Goal: Obtain resource: Download file/media

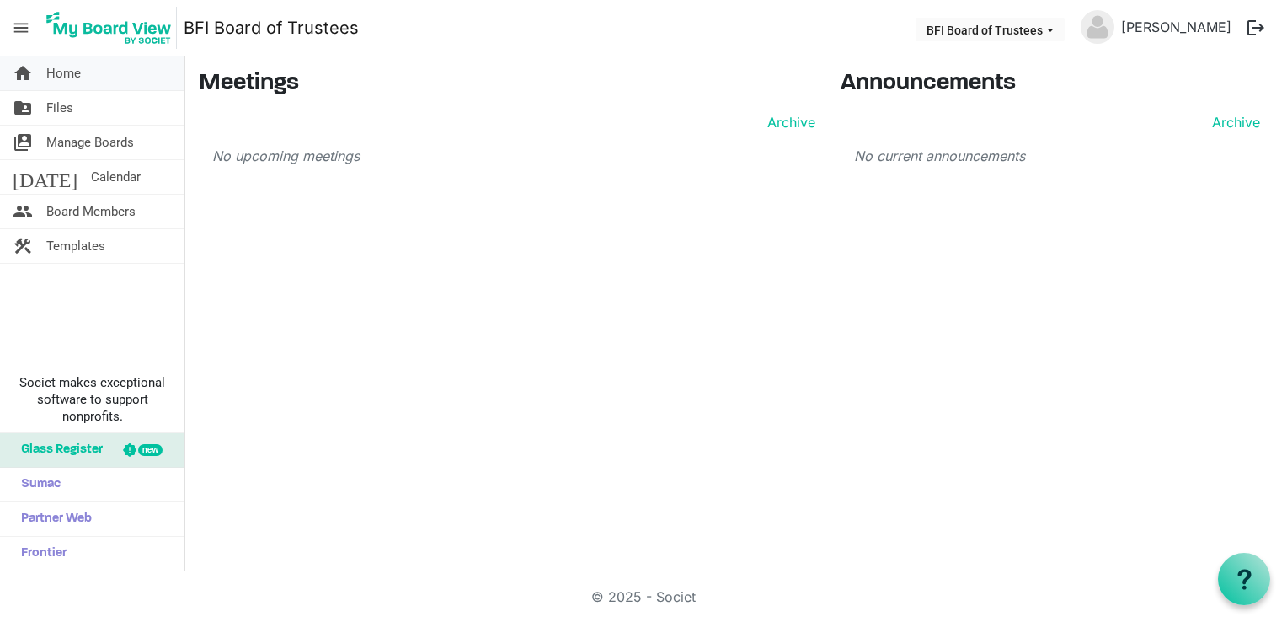
click at [71, 74] on span "Home" at bounding box center [63, 73] width 35 height 34
click at [84, 207] on span "Board Members" at bounding box center [90, 212] width 89 height 34
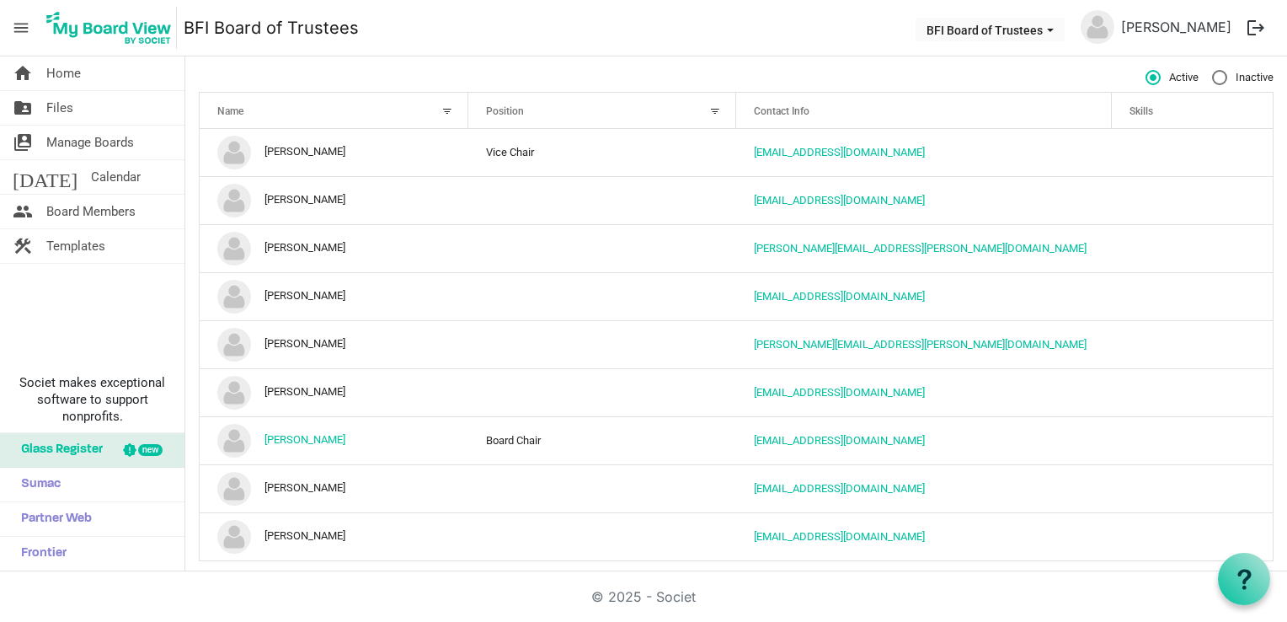
scroll to position [36, 0]
click at [88, 244] on span "Templates" at bounding box center [75, 246] width 59 height 34
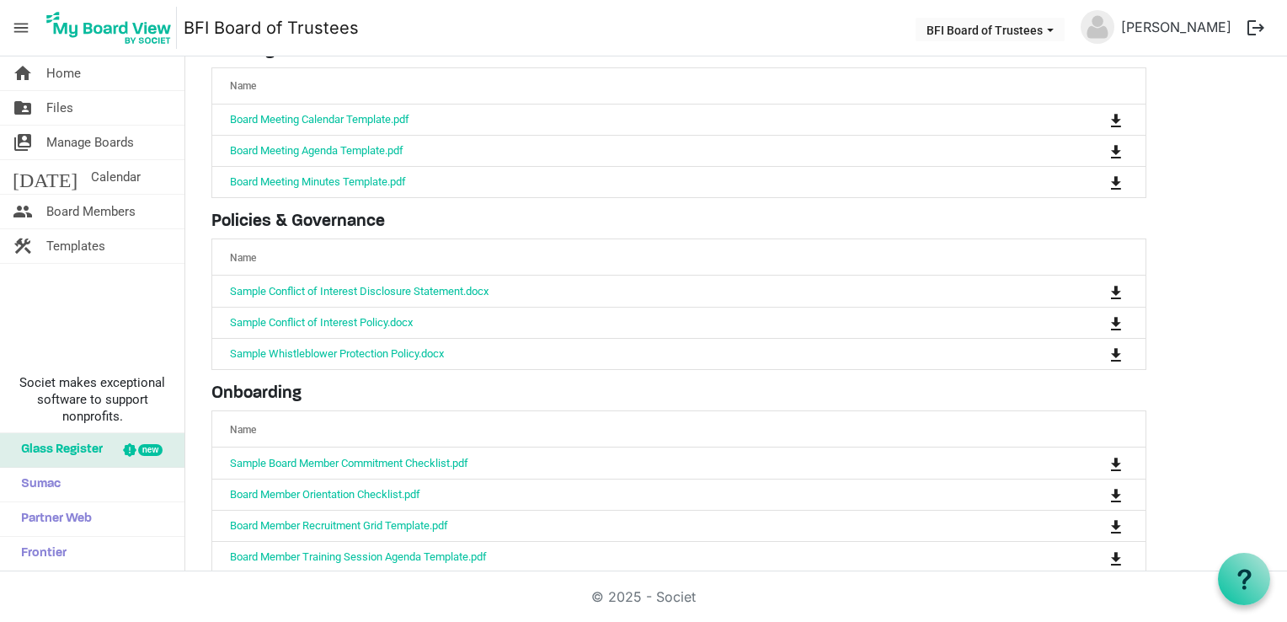
scroll to position [159, 0]
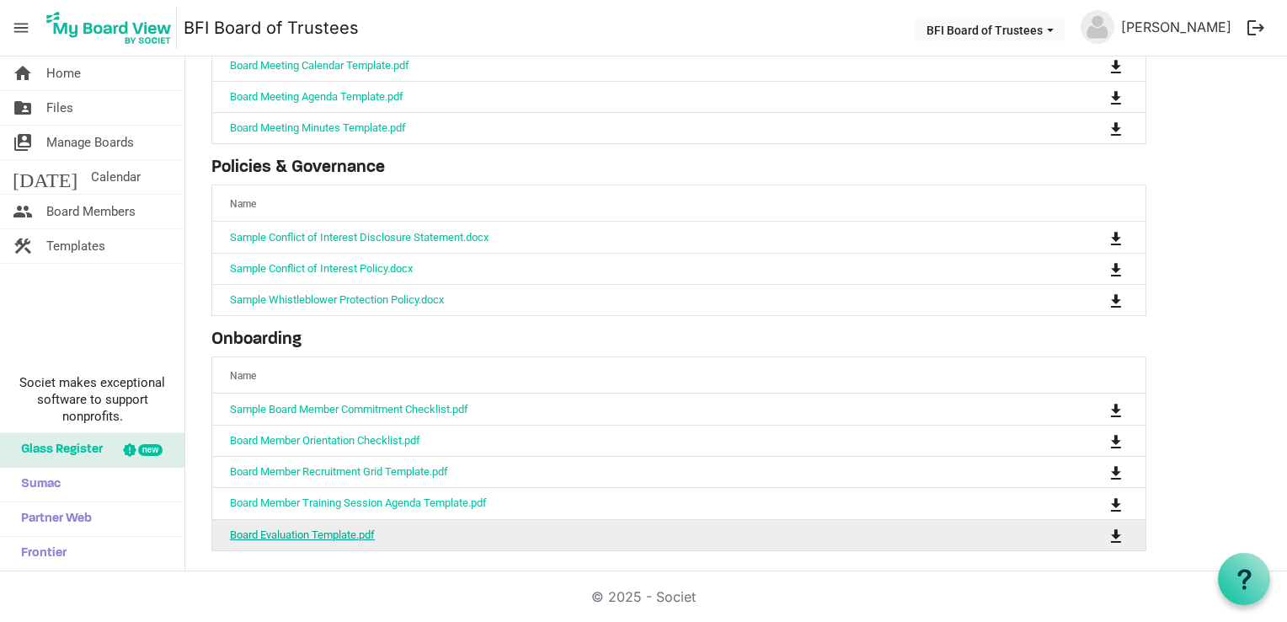
click at [310, 528] on link "Board Evaluation Template.pdf" at bounding box center [302, 534] width 145 height 13
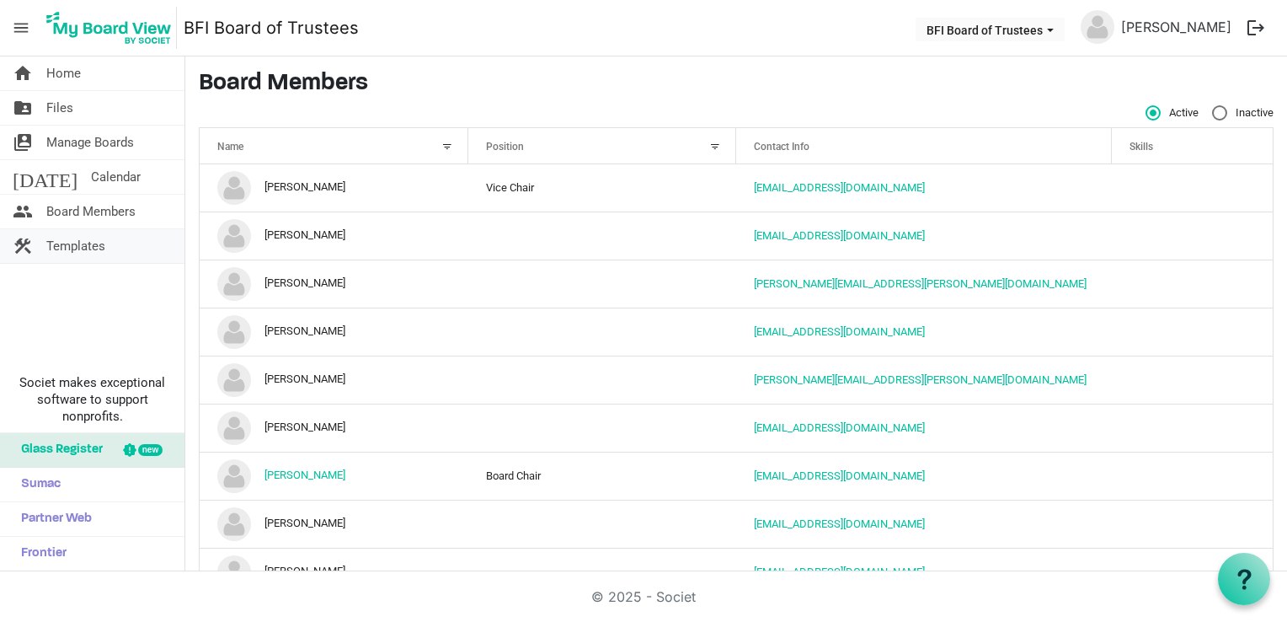
click at [94, 241] on span "Templates" at bounding box center [75, 246] width 59 height 34
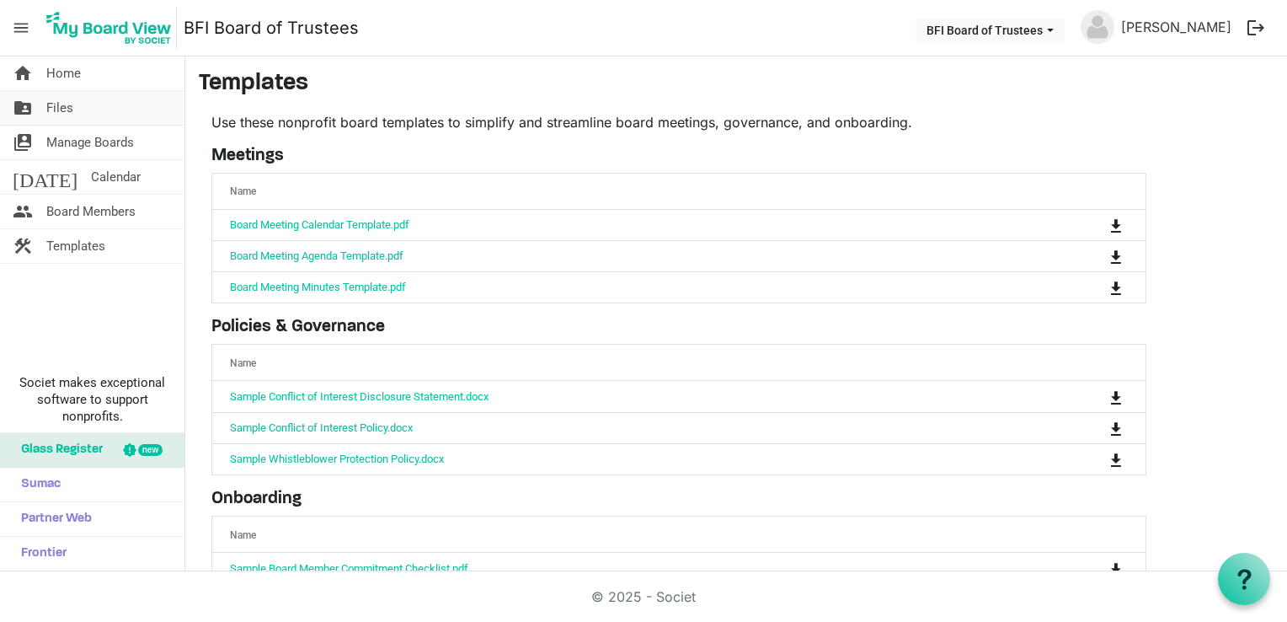
click at [60, 109] on span "Files" at bounding box center [59, 108] width 27 height 34
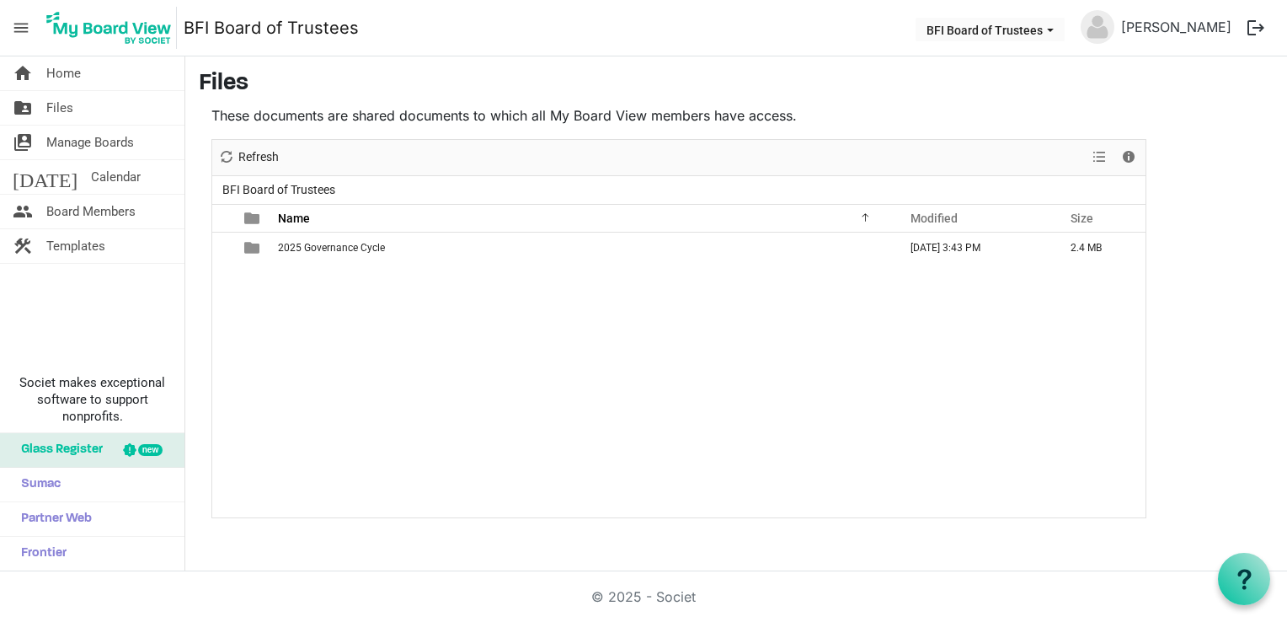
click at [19, 29] on span "menu" at bounding box center [21, 28] width 32 height 32
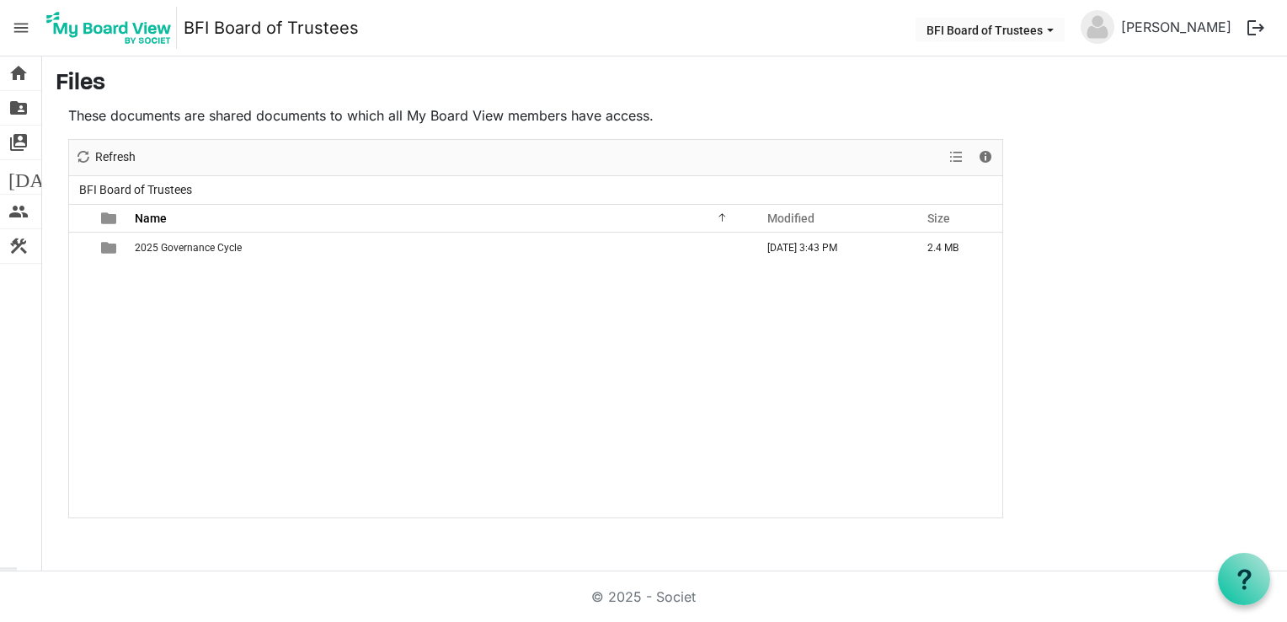
click at [22, 30] on span "menu" at bounding box center [21, 28] width 32 height 32
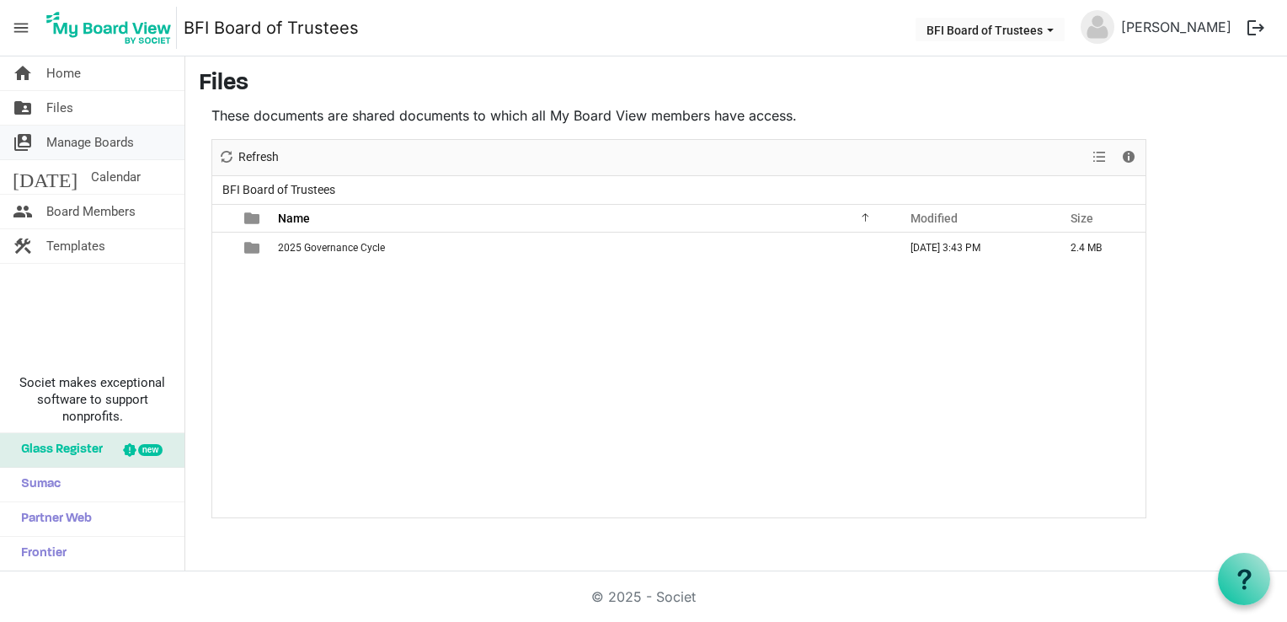
click at [86, 143] on span "Manage Boards" at bounding box center [90, 142] width 88 height 34
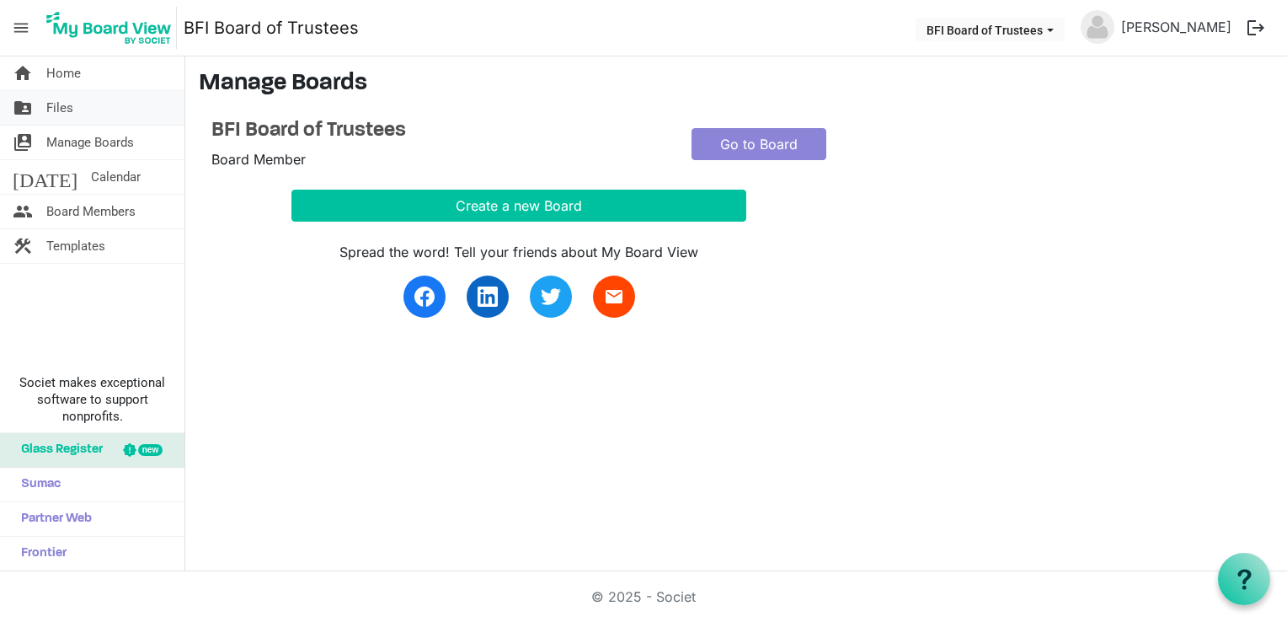
click at [60, 102] on span "Files" at bounding box center [59, 108] width 27 height 34
